Goal: Task Accomplishment & Management: Manage account settings

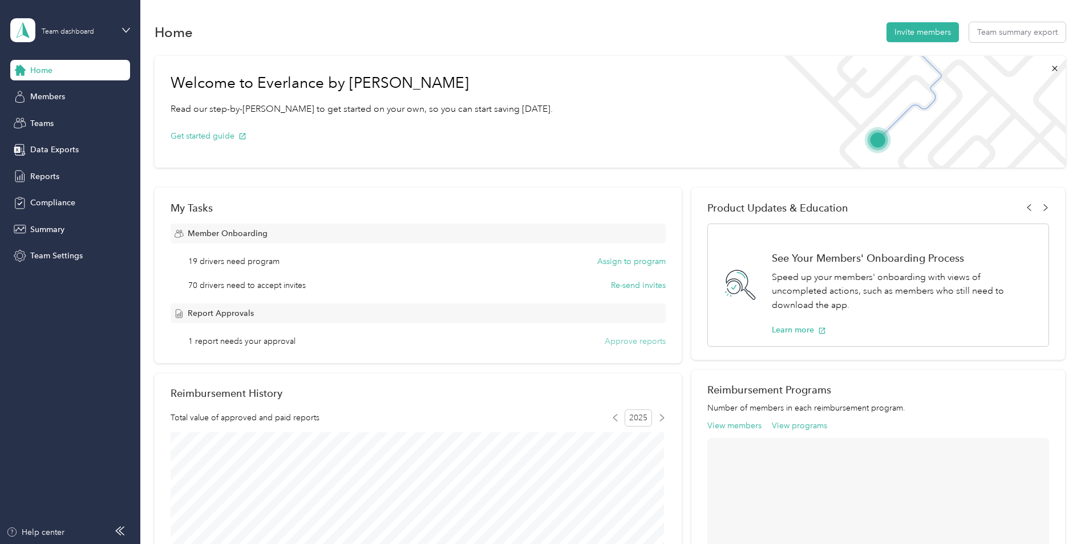
click at [625, 342] on button "Approve reports" at bounding box center [635, 341] width 61 height 12
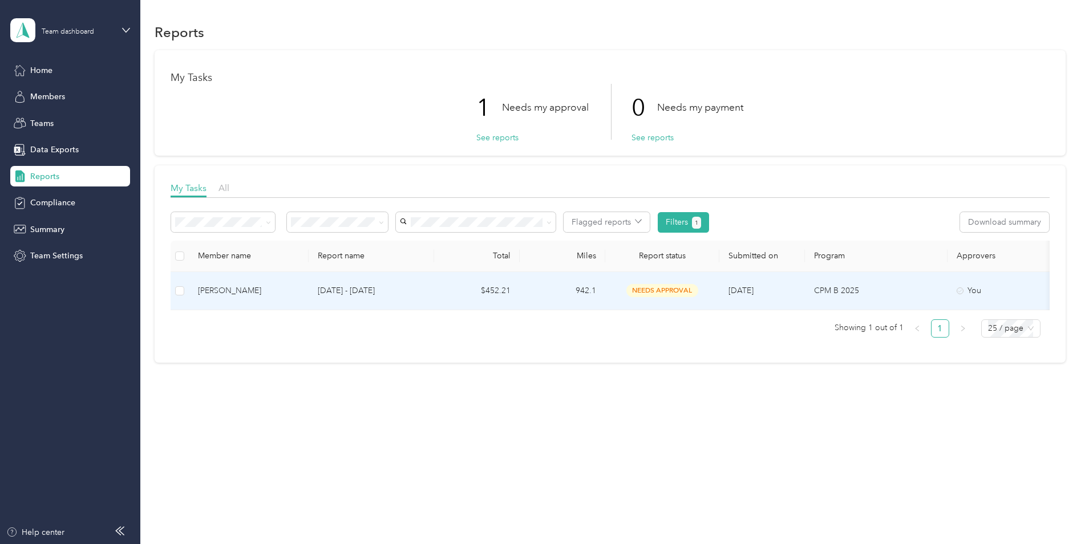
click at [658, 285] on span "needs approval" at bounding box center [662, 290] width 72 height 13
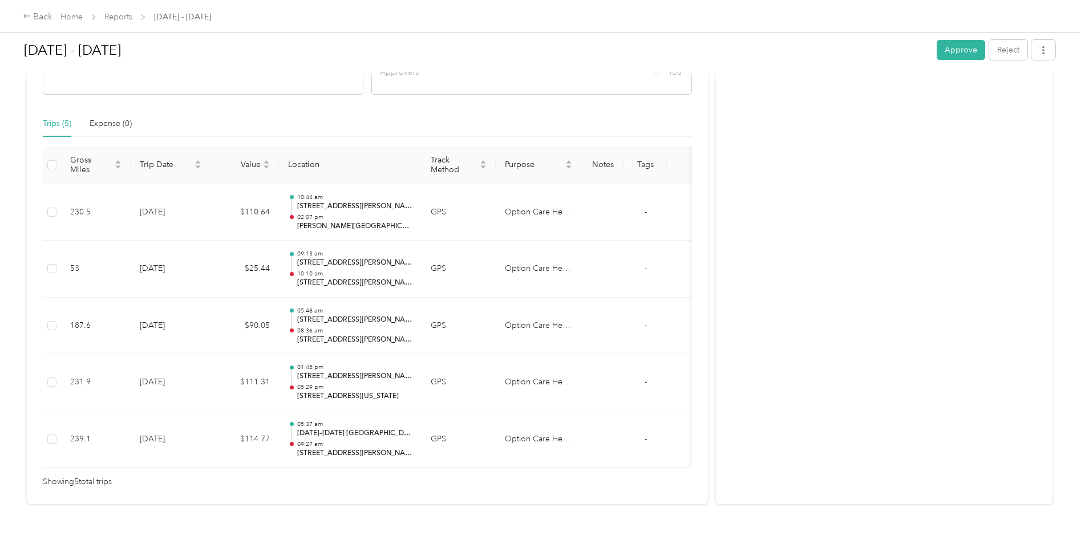
scroll to position [208, 0]
